Goal: Entertainment & Leisure: Consume media (video, audio)

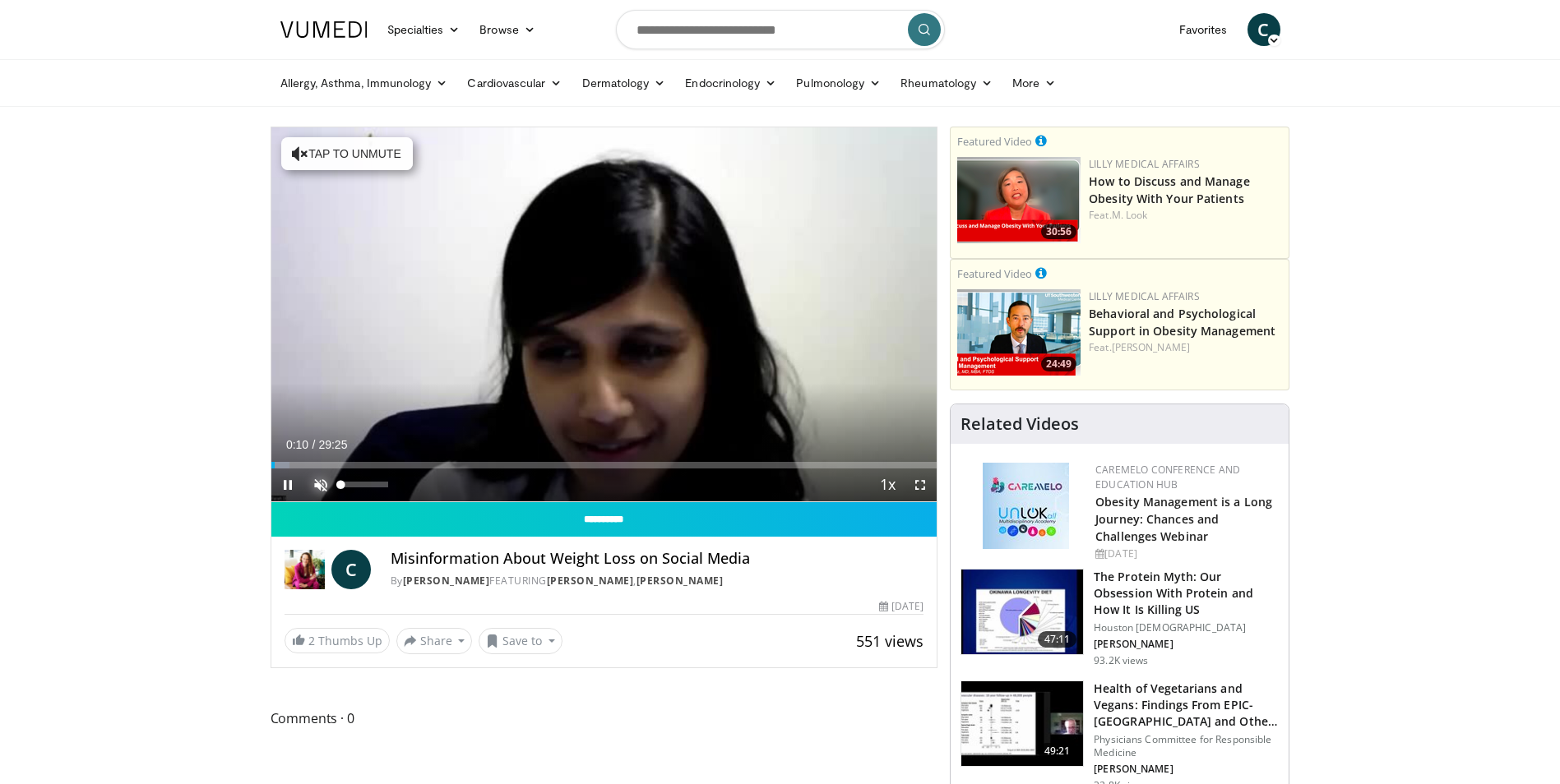
click at [318, 482] on span "Video Player" at bounding box center [321, 485] width 33 height 33
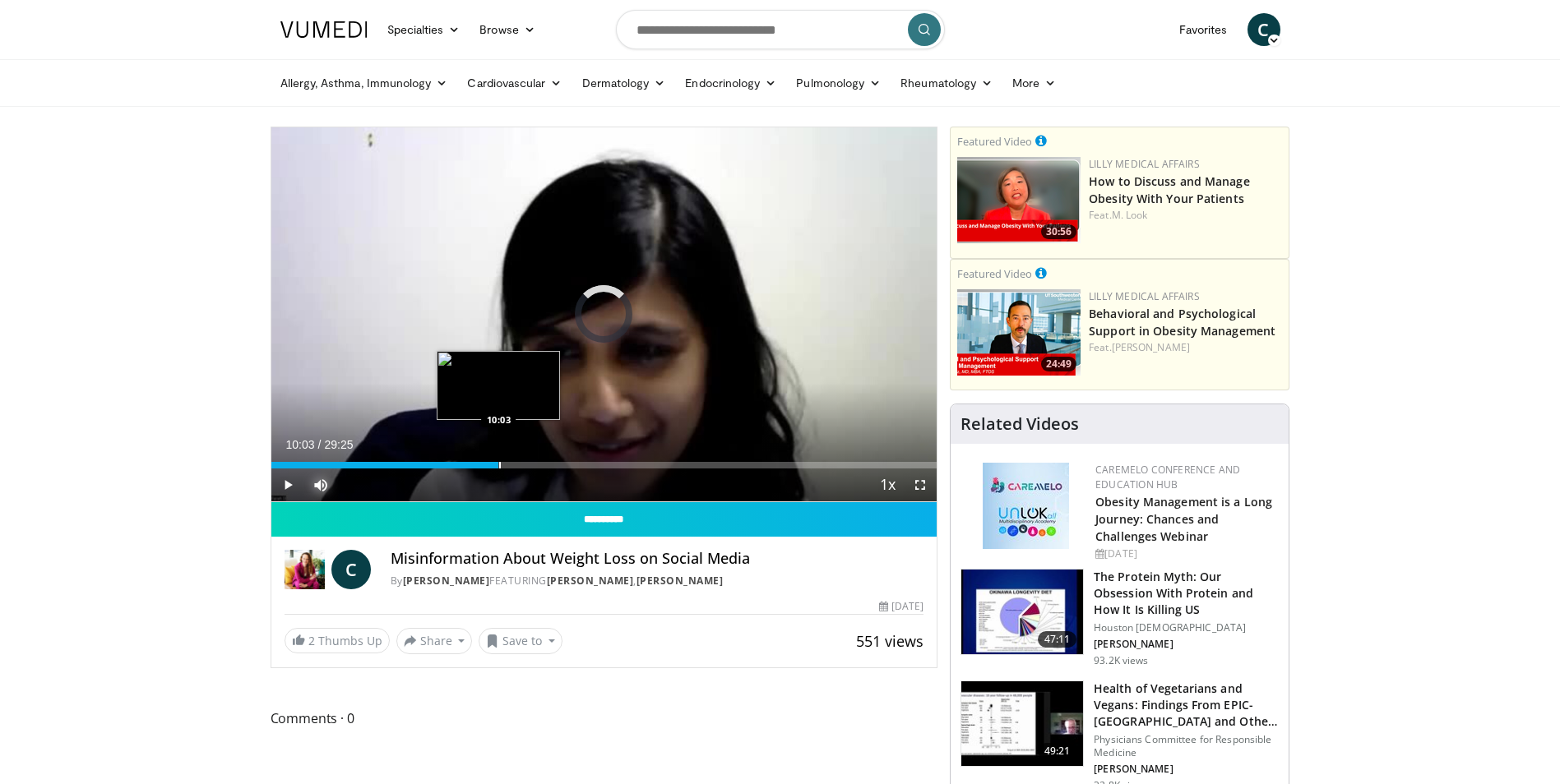
click at [498, 453] on div "Loaded : 21.48% 10:03 10:03" at bounding box center [604, 461] width 666 height 16
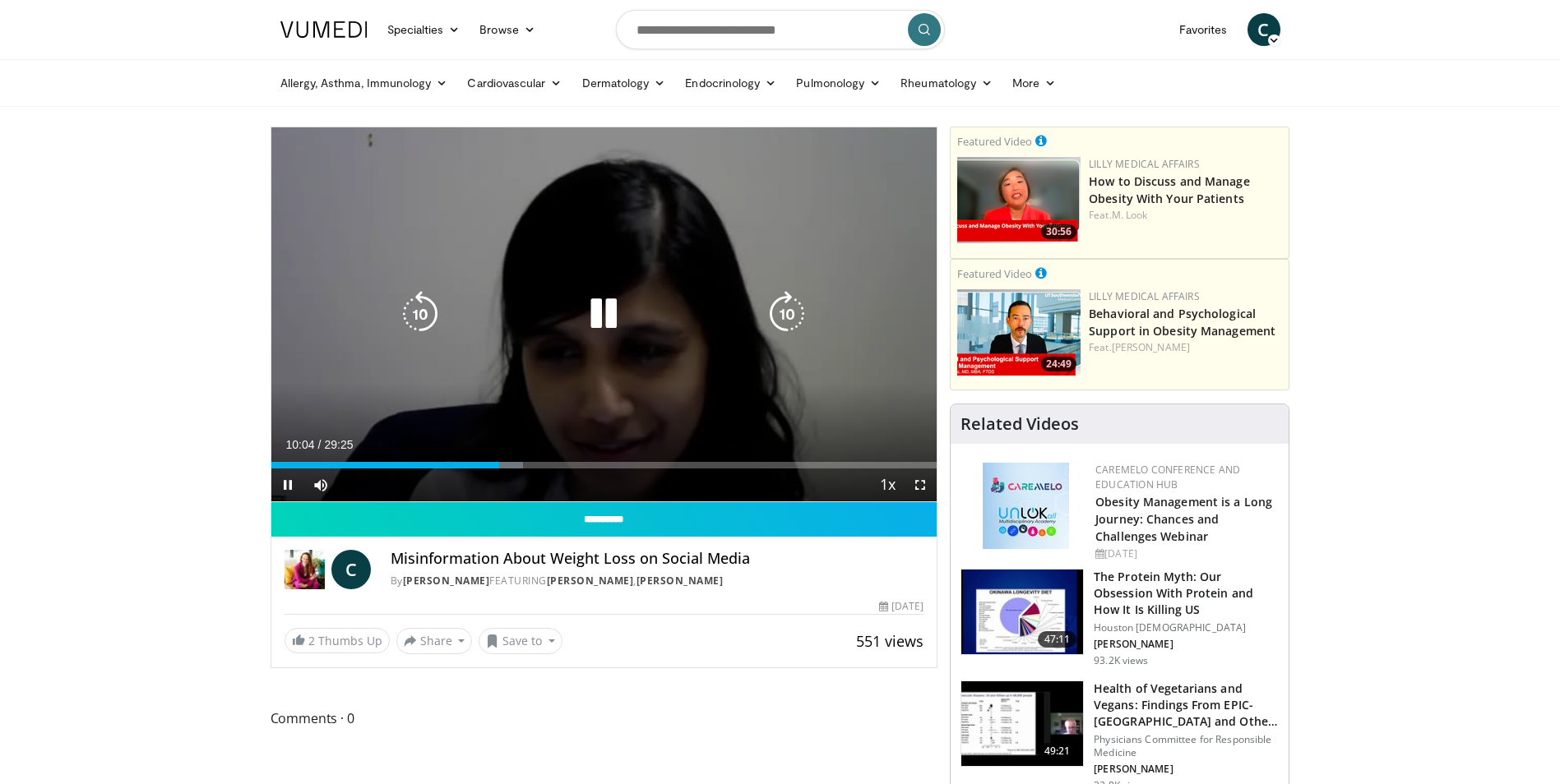
click at [591, 318] on icon "Video Player" at bounding box center [603, 314] width 46 height 46
